Goal: Task Accomplishment & Management: Complete application form

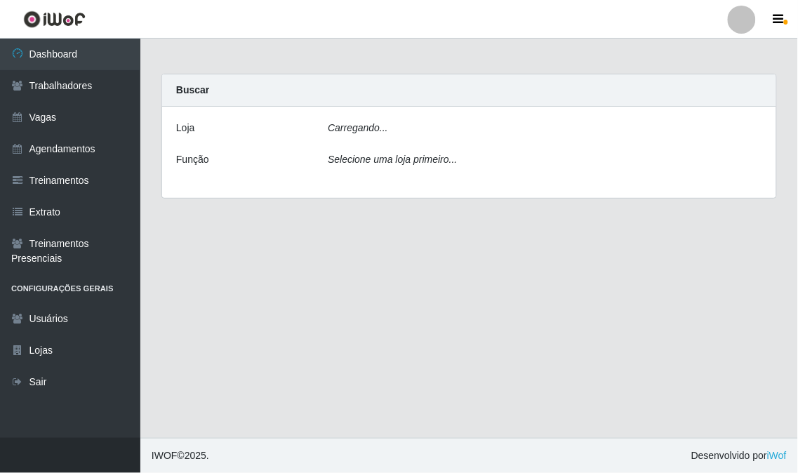
click at [377, 125] on icon "Carregando..." at bounding box center [358, 127] width 60 height 11
click at [402, 160] on icon "Selecione uma loja primeiro..." at bounding box center [392, 159] width 129 height 11
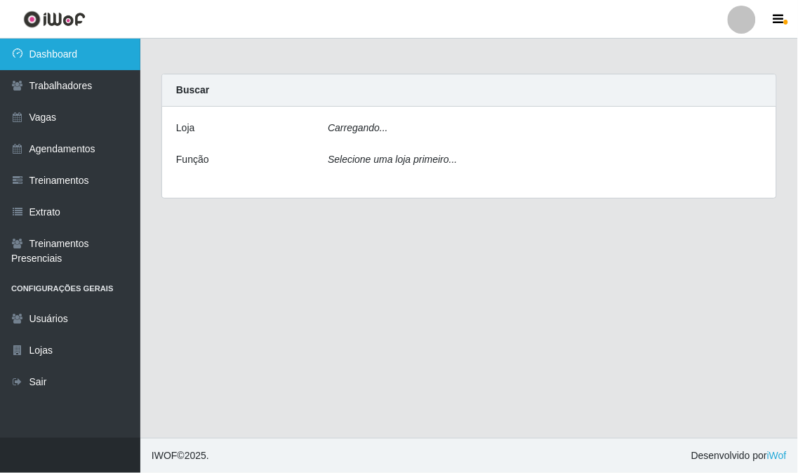
click at [79, 58] on link "Dashboard" at bounding box center [70, 55] width 140 height 32
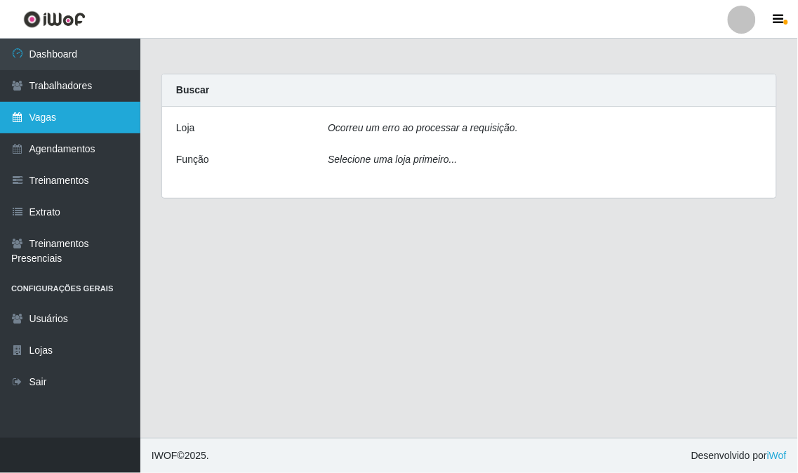
click at [95, 113] on link "Vagas" at bounding box center [70, 118] width 140 height 32
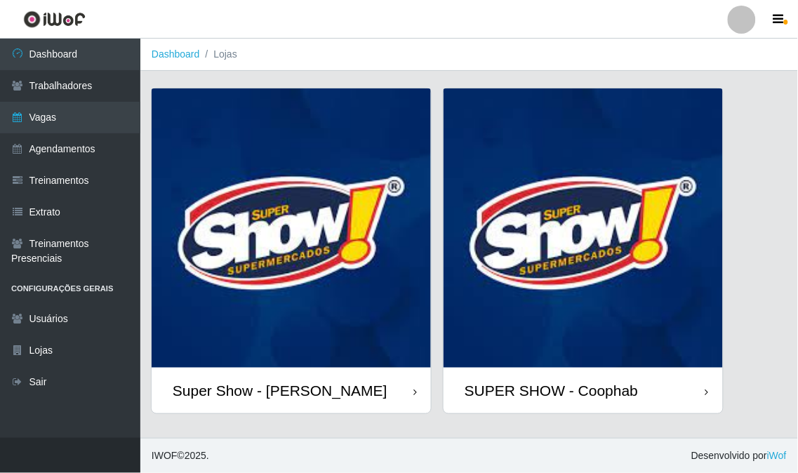
click at [248, 289] on img at bounding box center [291, 227] width 279 height 279
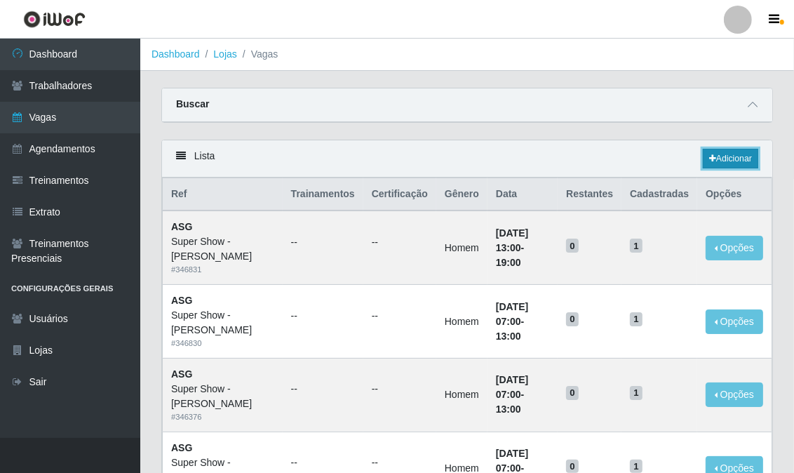
click at [711, 159] on link "Adicionar" at bounding box center [730, 159] width 55 height 20
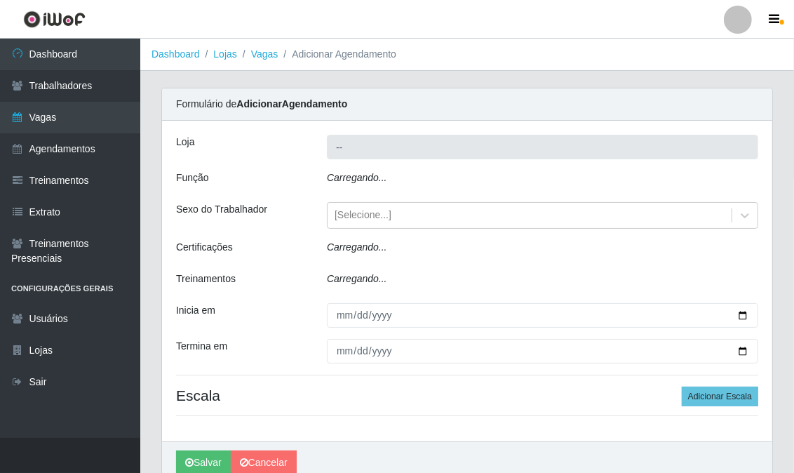
type input "Super Show - [PERSON_NAME]"
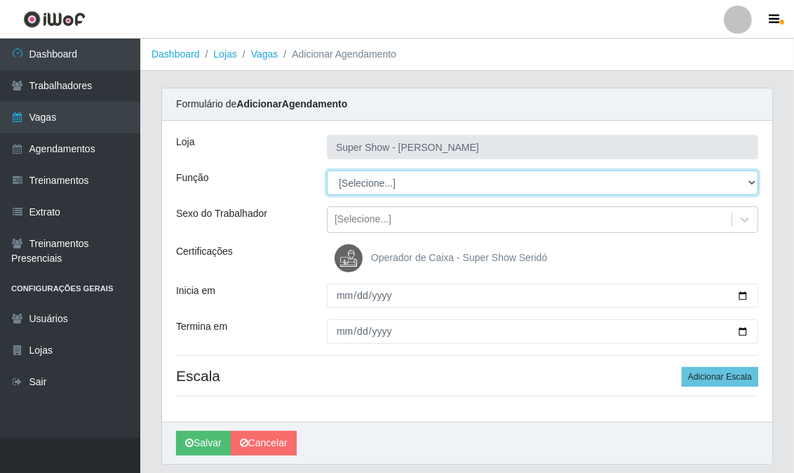
click at [388, 184] on select "[Selecione...] ASG Auxiliar de Estacionamento Balconista Embalador Embalador + …" at bounding box center [542, 182] width 431 height 25
select select "16"
click at [327, 170] on select "[Selecione...] ASG Auxiliar de Estacionamento Balconista Embalador Embalador + …" at bounding box center [542, 182] width 431 height 25
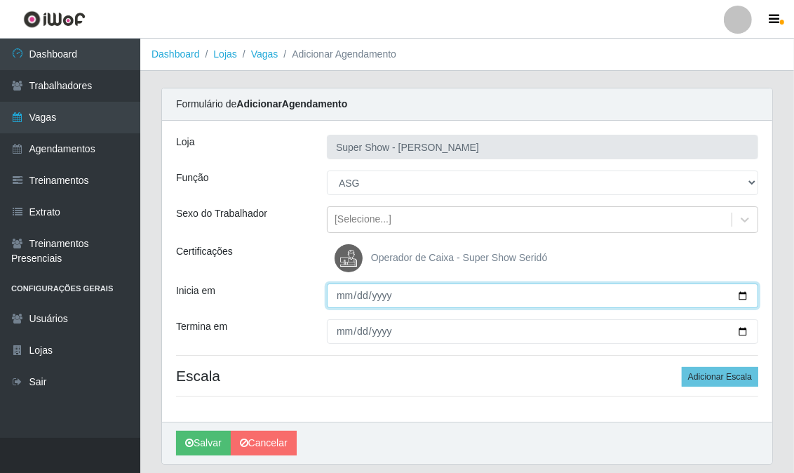
click at [340, 292] on input "Inicia em" at bounding box center [542, 295] width 431 height 25
type input "2025-09-22"
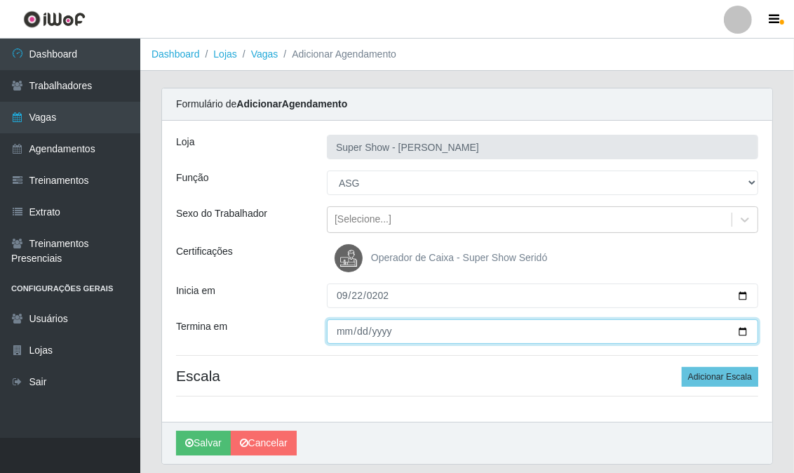
click at [340, 335] on input "Termina em" at bounding box center [542, 331] width 431 height 25
type input "2025-09-22"
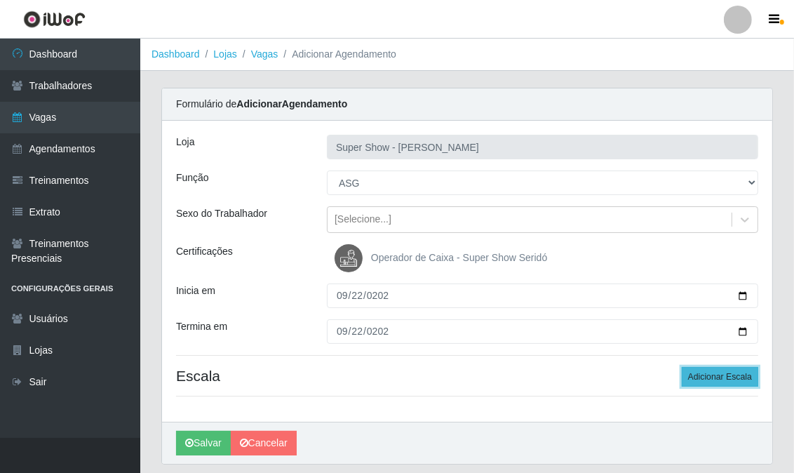
click at [728, 382] on button "Adicionar Escala" at bounding box center [720, 377] width 76 height 20
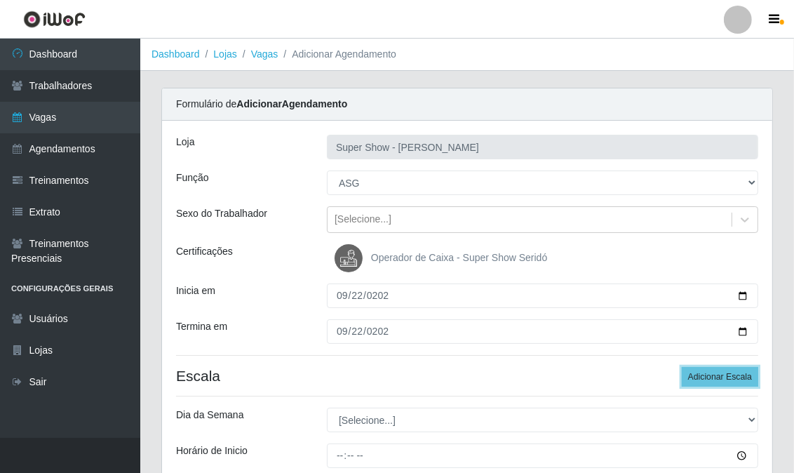
scroll to position [78, 0]
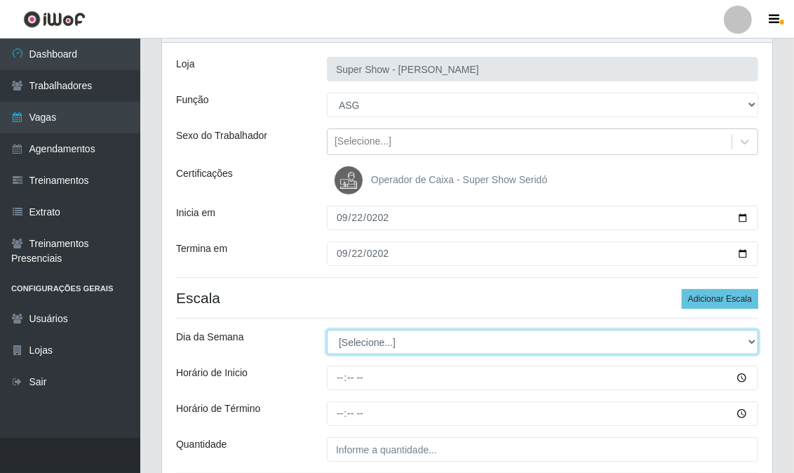
click at [349, 349] on select "[Selecione...] Segunda Terça Quarta Quinta Sexta Sábado Domingo" at bounding box center [542, 342] width 431 height 25
select select "1"
click at [327, 330] on select "[Selecione...] Segunda Terça Quarta Quinta Sexta Sábado Domingo" at bounding box center [542, 342] width 431 height 25
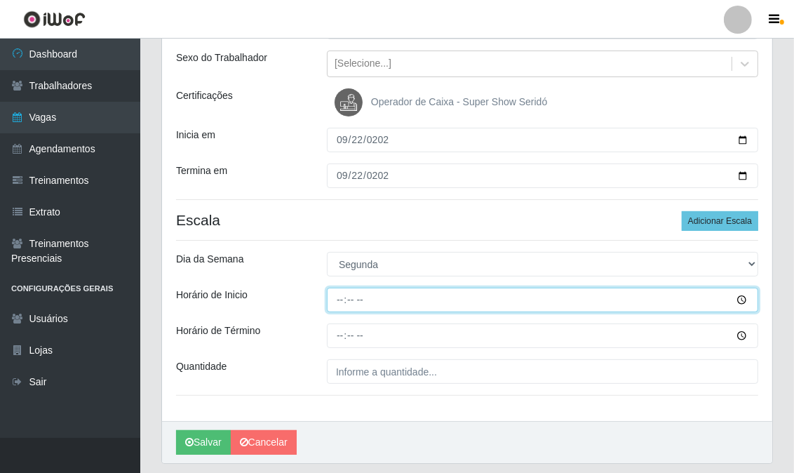
click at [338, 297] on input "Horário de Inicio" at bounding box center [542, 300] width 431 height 25
type input "13:00"
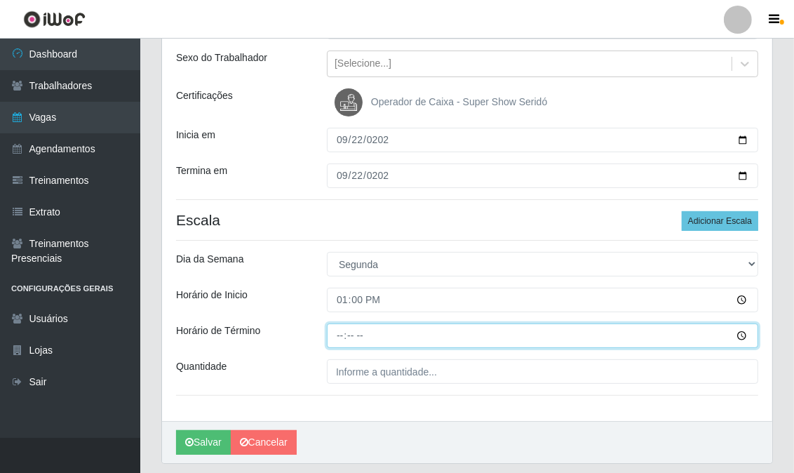
click at [347, 338] on input "Horário de Término" at bounding box center [542, 335] width 431 height 25
type input "19:00"
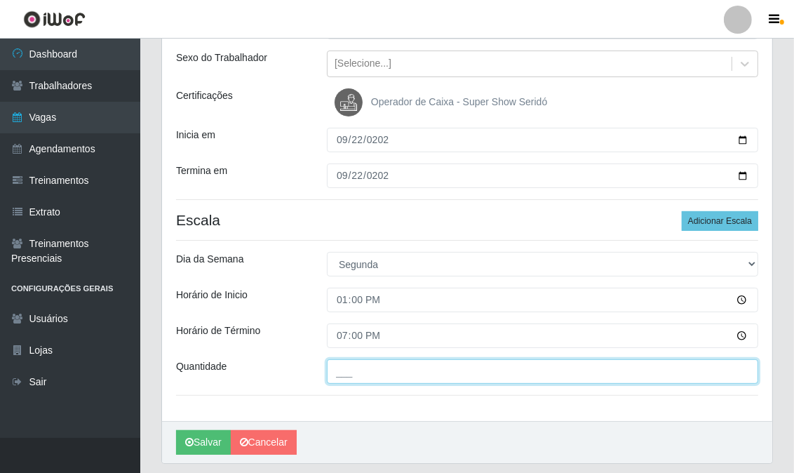
click at [341, 375] on input "___" at bounding box center [542, 371] width 431 height 25
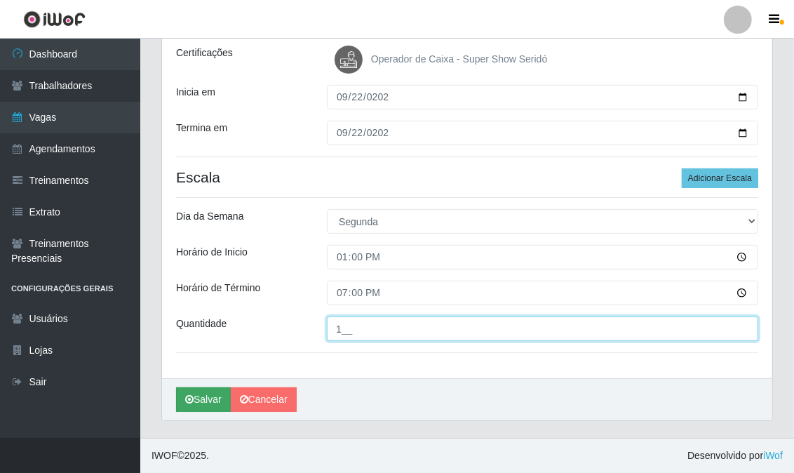
type input "1__"
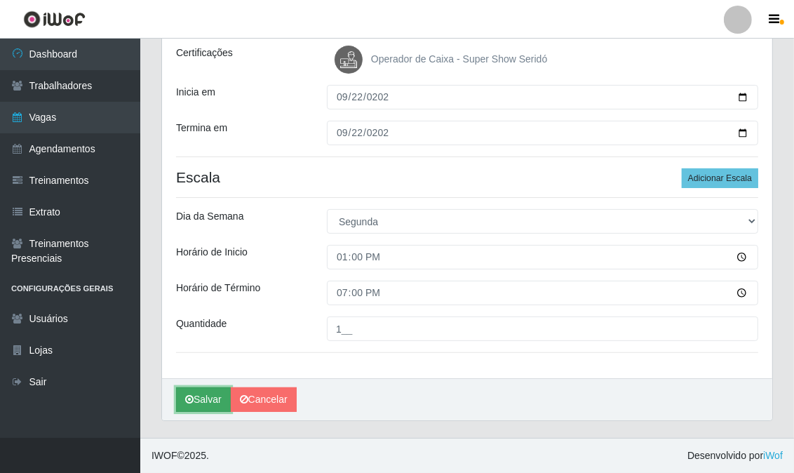
click at [201, 395] on button "Salvar" at bounding box center [203, 399] width 55 height 25
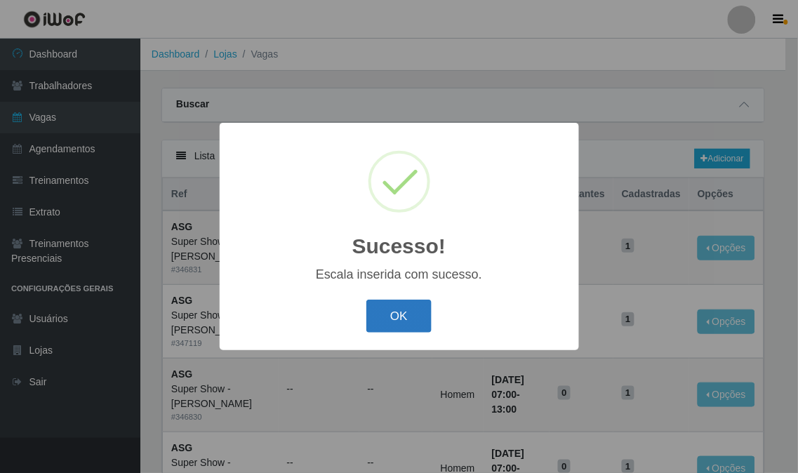
click at [396, 323] on button "OK" at bounding box center [398, 316] width 65 height 33
